Goal: Navigation & Orientation: Find specific page/section

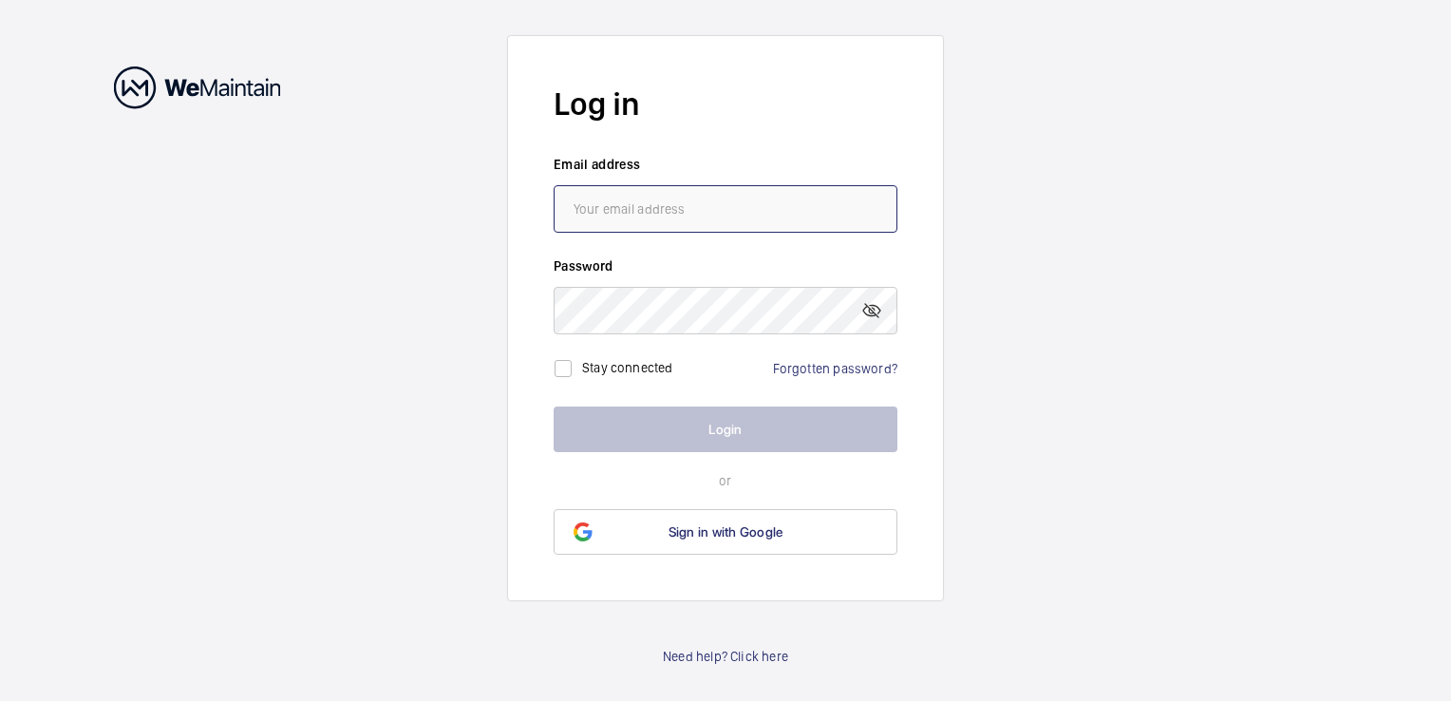
type input "[EMAIL_ADDRESS][DOMAIN_NAME]"
click at [736, 424] on button "Login" at bounding box center [726, 429] width 344 height 46
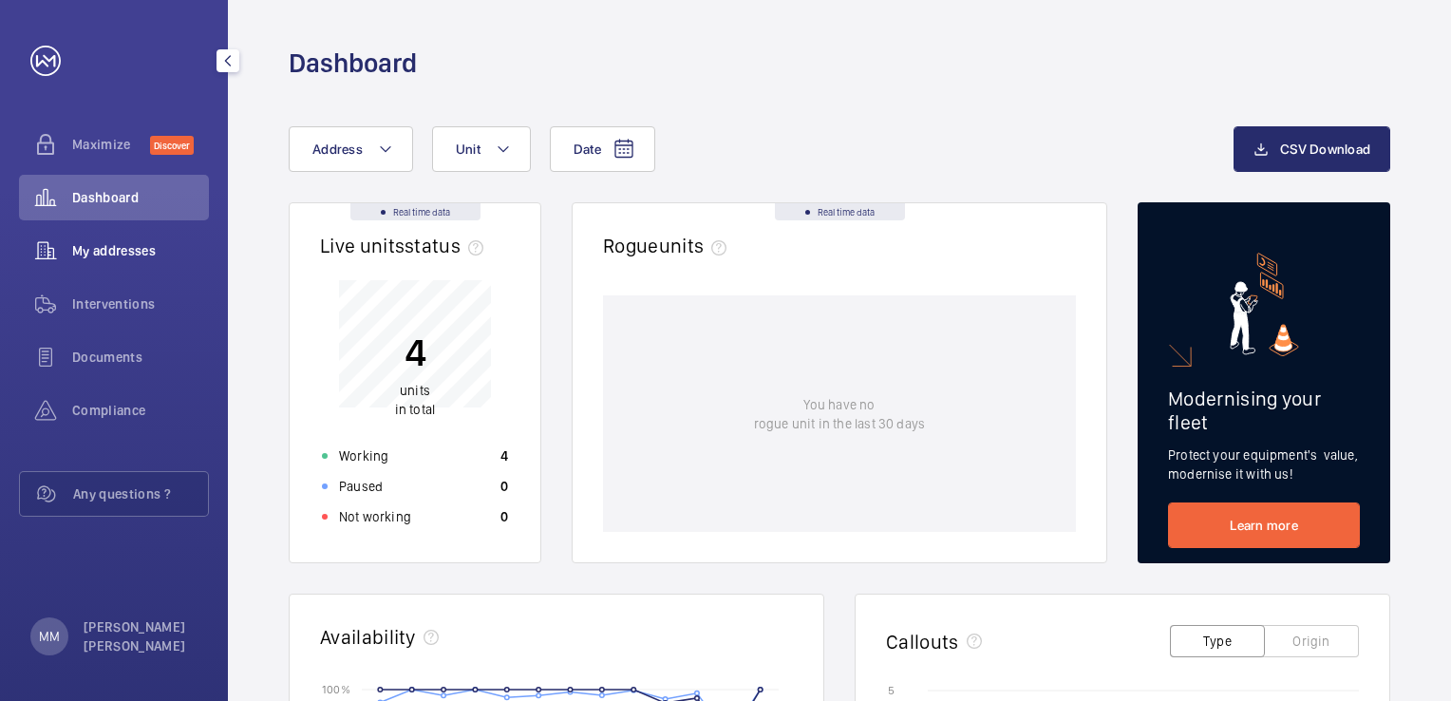
click at [104, 238] on div "My addresses" at bounding box center [114, 251] width 190 height 46
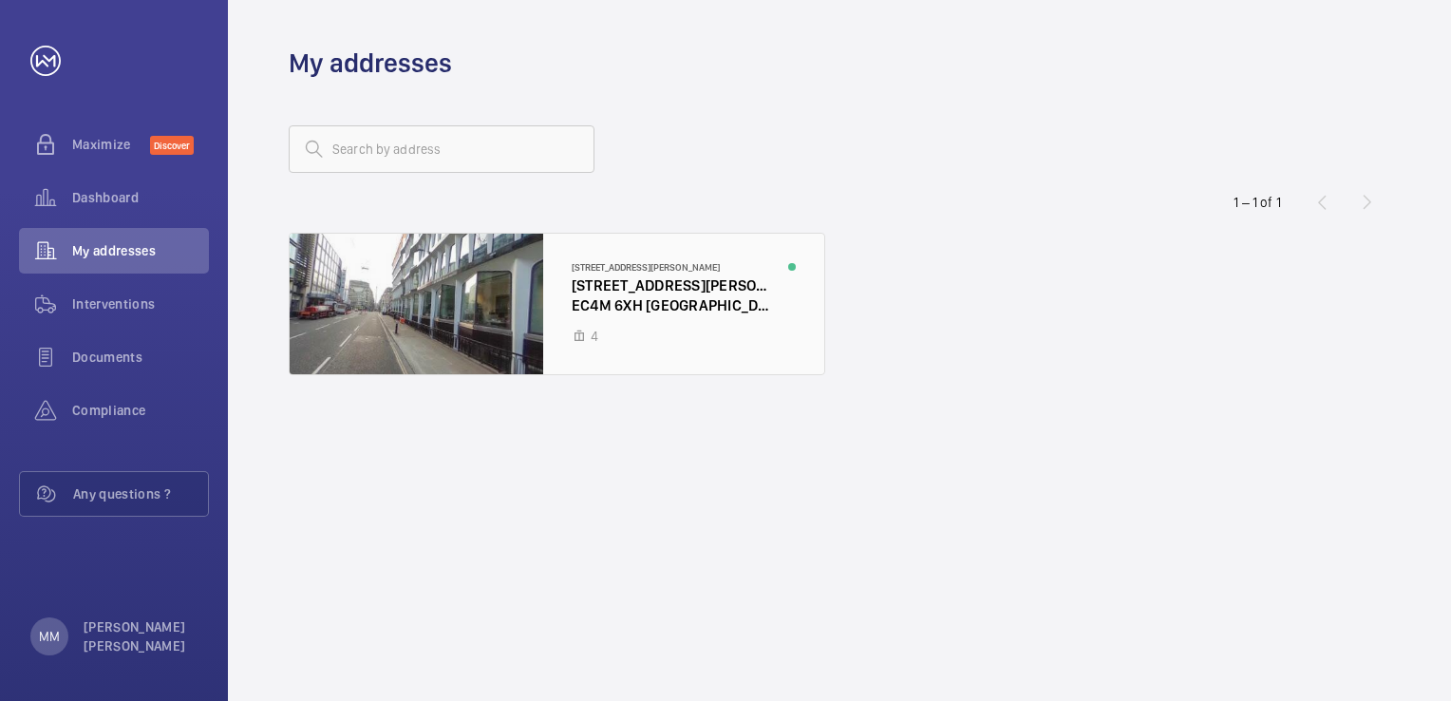
click at [634, 298] on div at bounding box center [557, 304] width 535 height 141
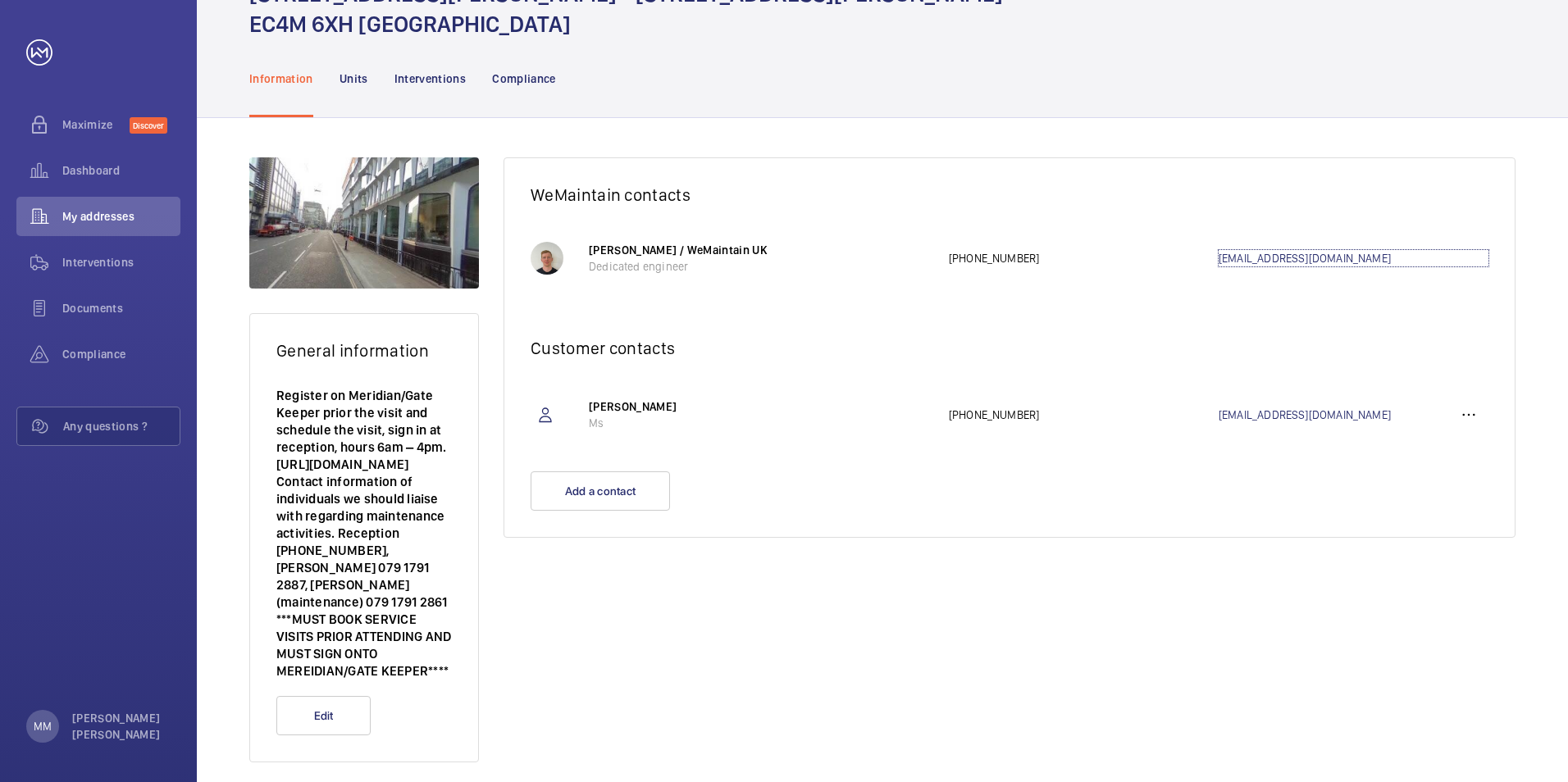
scroll to position [93, 0]
